Goal: Task Accomplishment & Management: Complete application form

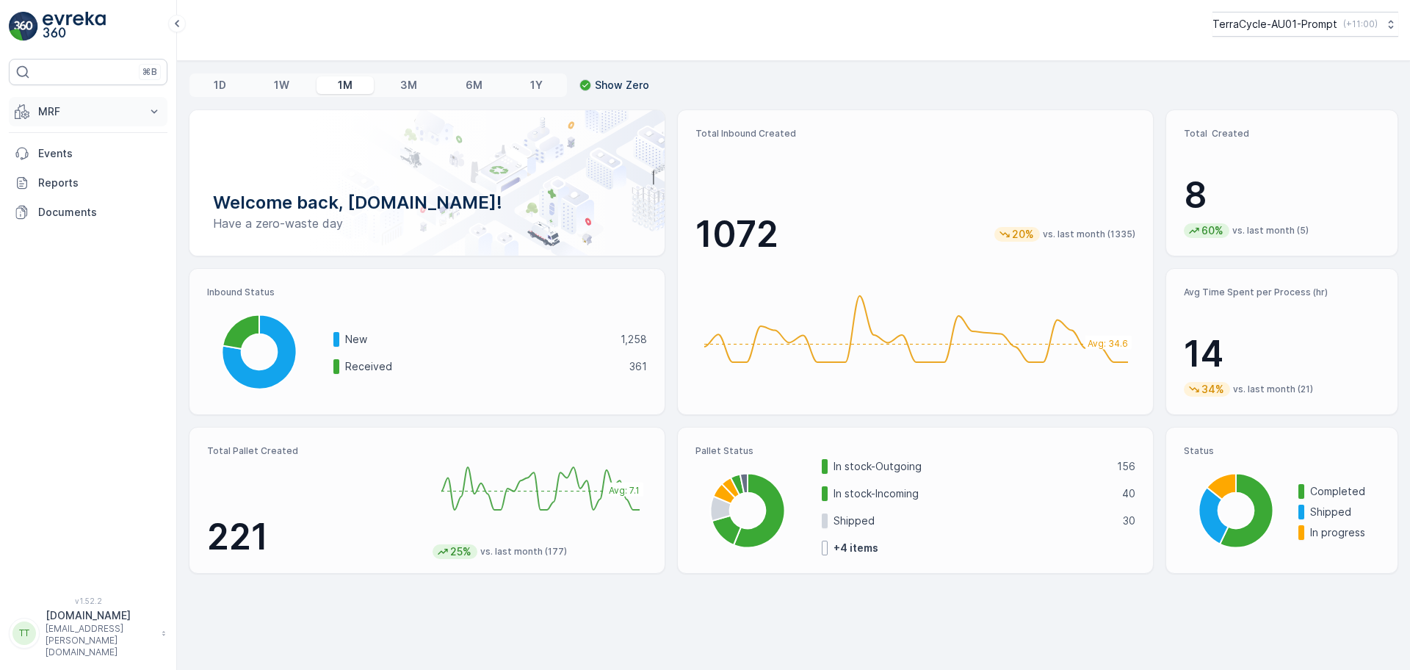
click at [101, 117] on p "MRF" at bounding box center [88, 111] width 100 height 15
click at [65, 178] on link "Pallet" at bounding box center [100, 177] width 136 height 21
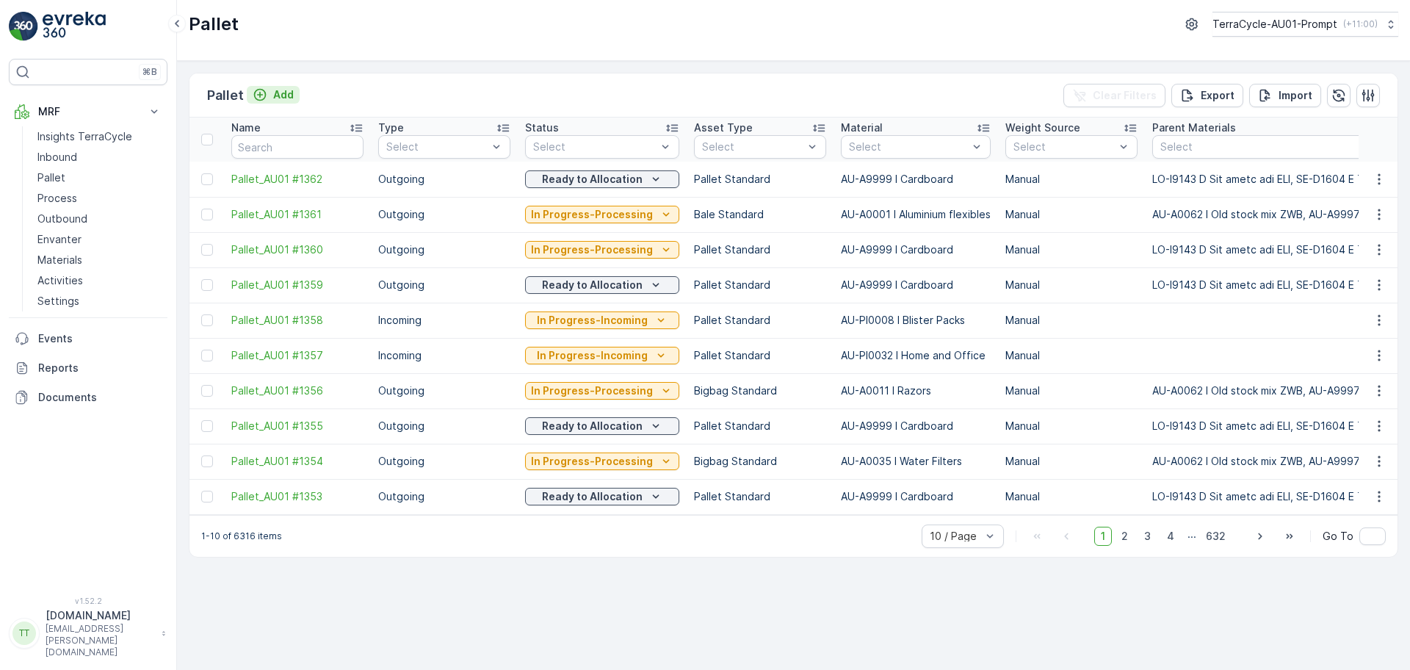
click at [274, 100] on p "Add" at bounding box center [283, 94] width 21 height 15
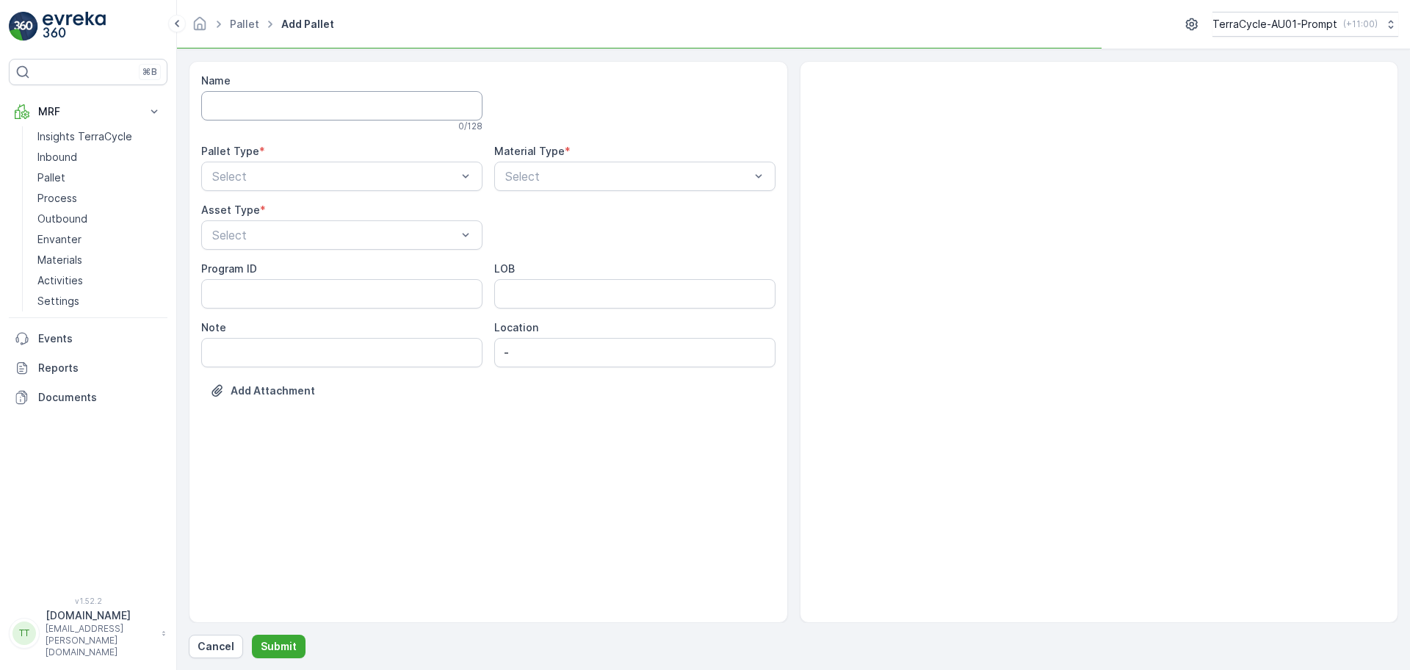
click at [274, 100] on input "Name" at bounding box center [341, 105] width 281 height 29
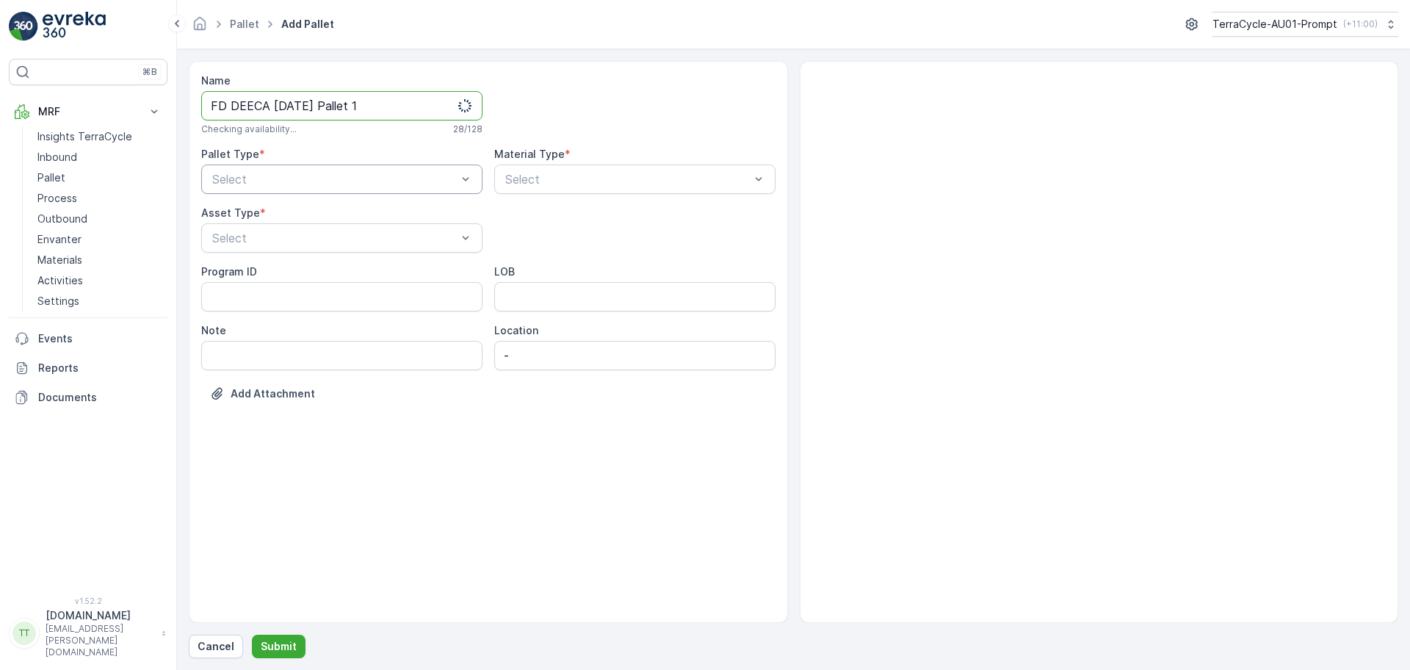
type input "FD DEECA [DATE] Pallet 1"
click at [263, 217] on div "Incoming" at bounding box center [342, 215] width 264 height 13
click at [551, 165] on div "Select" at bounding box center [634, 179] width 281 height 29
type input "hard"
click at [553, 212] on span "AU-PI0054 I PPE Hard hats" at bounding box center [581, 215] width 156 height 13
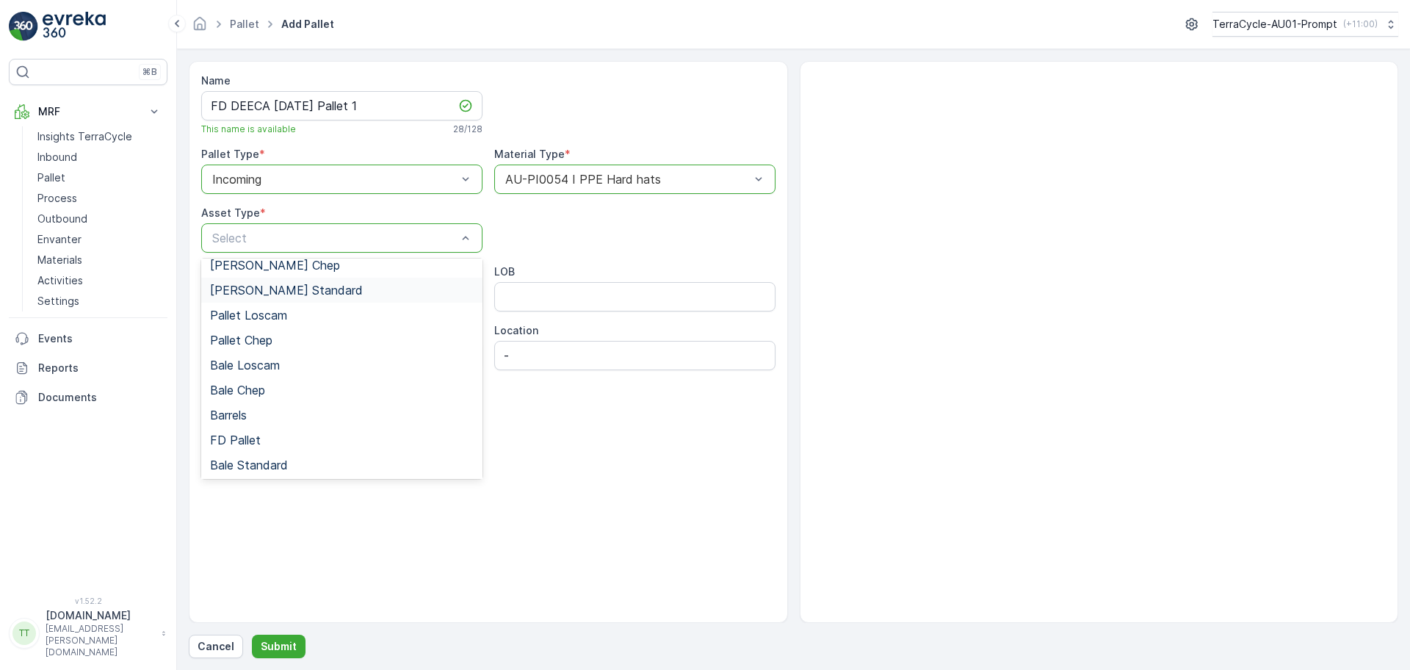
scroll to position [135, 0]
click at [281, 394] on div "FD Pallet" at bounding box center [342, 388] width 264 height 13
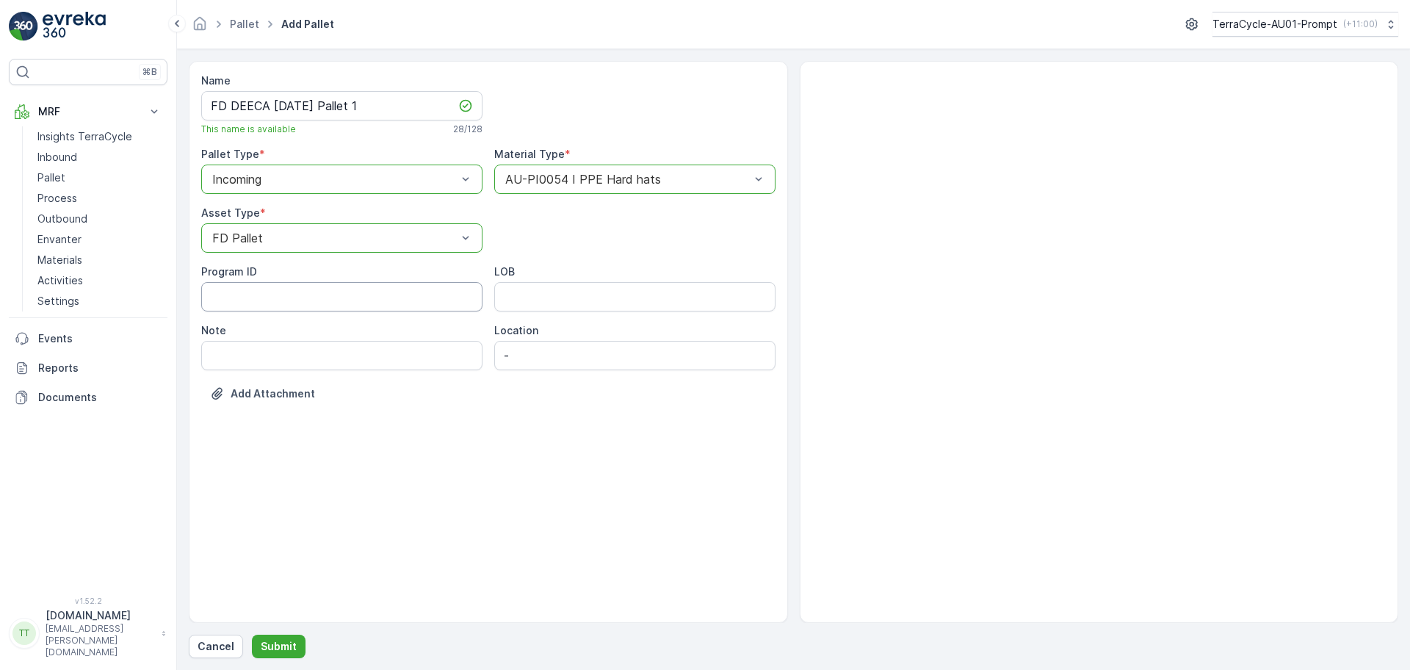
click at [264, 297] on ID "Program ID" at bounding box center [341, 296] width 281 height 29
click at [377, 300] on ID "Program ID" at bounding box center [341, 296] width 281 height 29
paste ID "F-CAU274"
type ID "F-CAU274"
click at [553, 295] on input "LOB" at bounding box center [634, 296] width 281 height 29
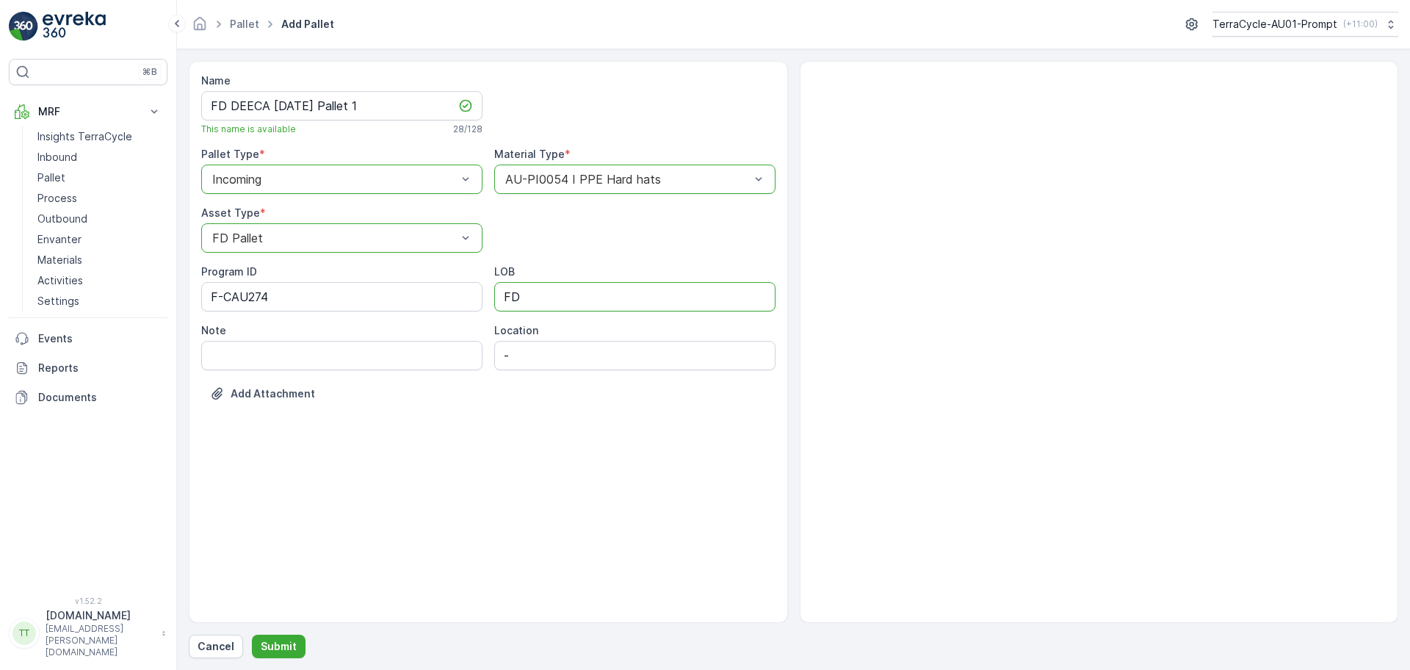
type input "FD"
click at [414, 436] on div "Name FD DEECA [DATE] Pallet 1 This name is available 28 / 128 Pallet Type * opt…" at bounding box center [488, 342] width 599 height 562
click at [284, 645] on p "Submit" at bounding box center [279, 646] width 36 height 15
